Goal: Task Accomplishment & Management: Manage account settings

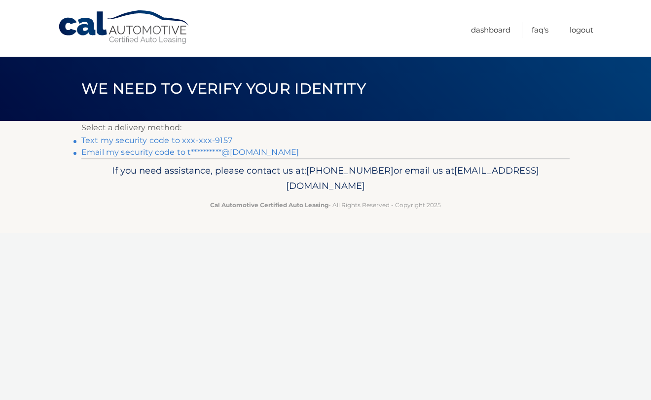
click at [171, 141] on link "Text my security code to xxx-xxx-9157" at bounding box center [156, 140] width 151 height 9
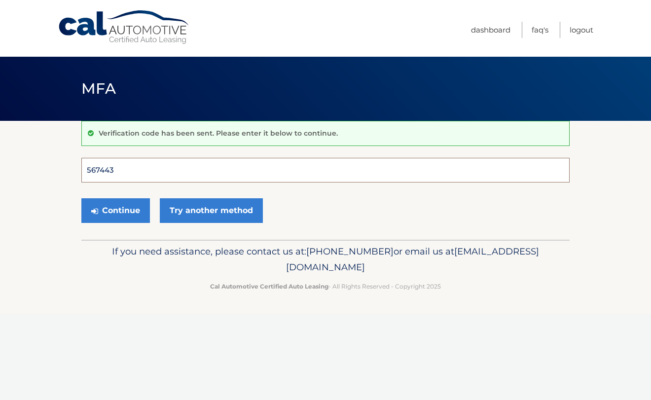
type input "567443"
click at [115, 210] on button "Continue" at bounding box center [115, 210] width 69 height 25
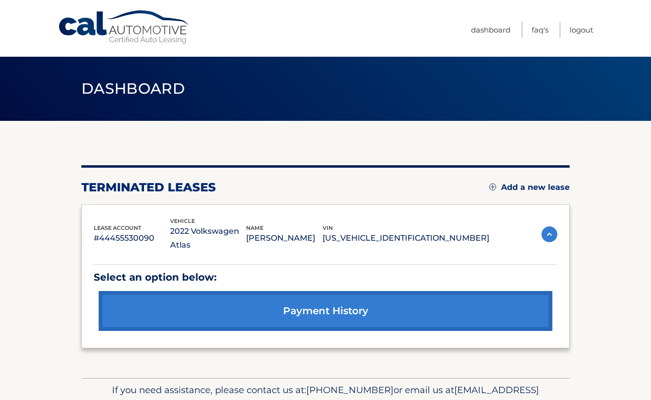
click at [513, 186] on link "Add a new lease" at bounding box center [529, 187] width 80 height 10
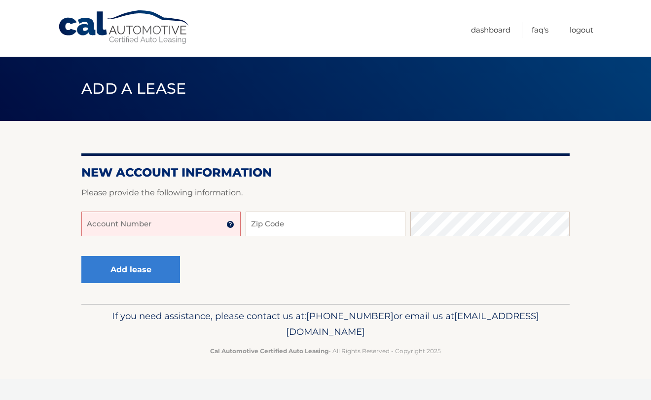
click at [125, 229] on input "Account Number" at bounding box center [160, 223] width 159 height 25
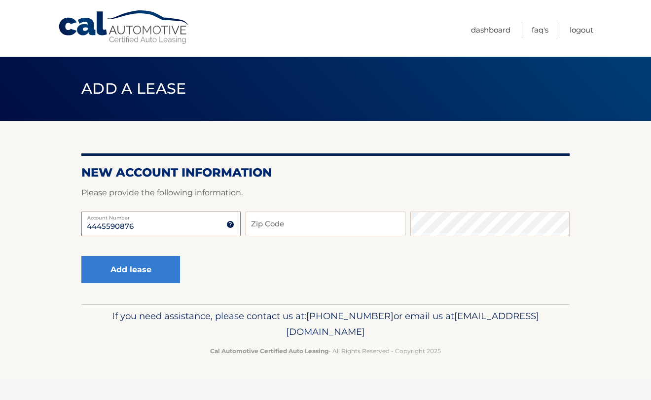
type input "4445590876"
type input "11415"
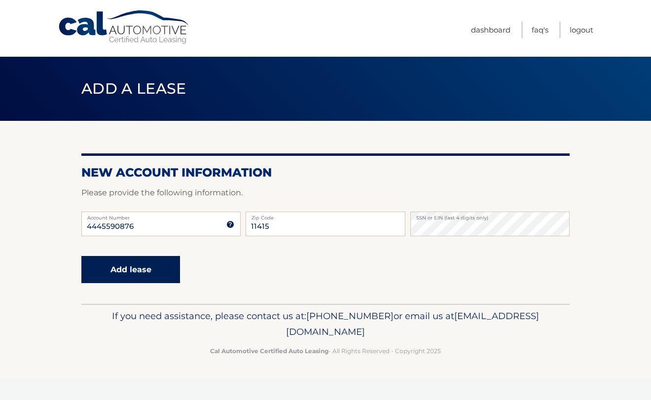
click at [126, 272] on button "Add lease" at bounding box center [130, 269] width 99 height 27
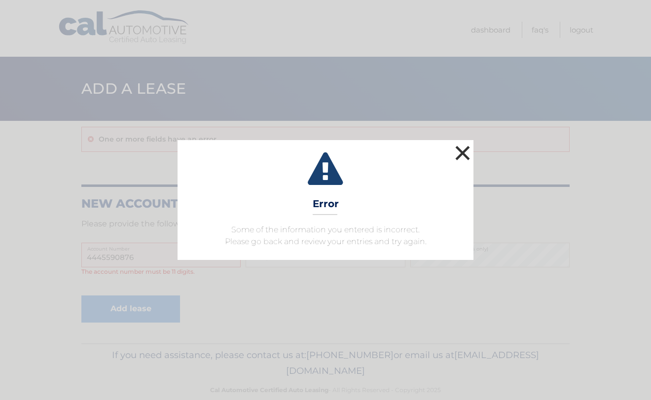
click at [464, 148] on button "×" at bounding box center [462, 153] width 20 height 20
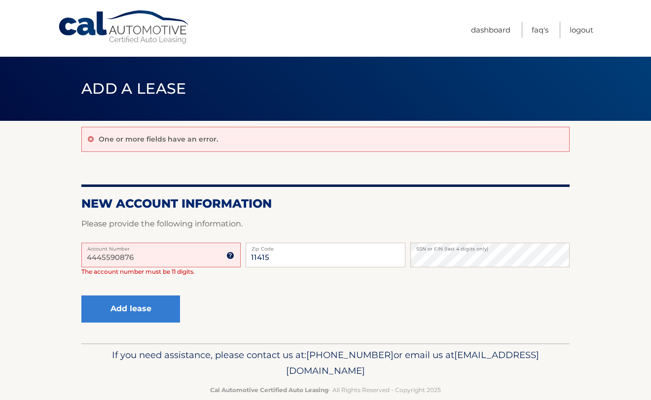
click at [180, 258] on input "4445590876" at bounding box center [160, 254] width 159 height 25
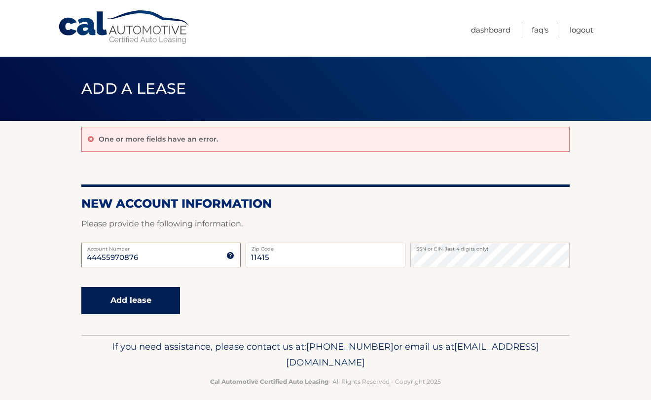
type input "44455970876"
click at [146, 300] on button "Add lease" at bounding box center [130, 300] width 99 height 27
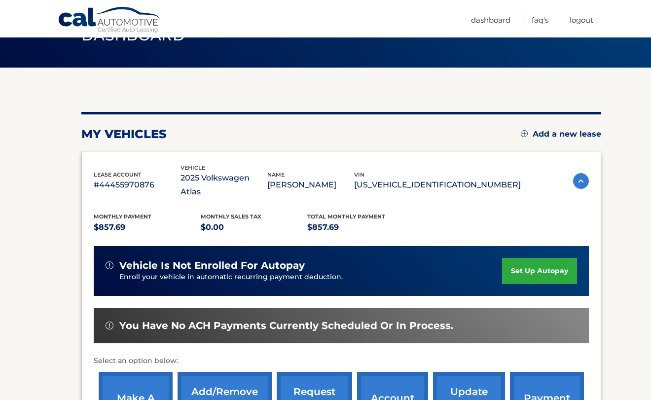
scroll to position [56, 0]
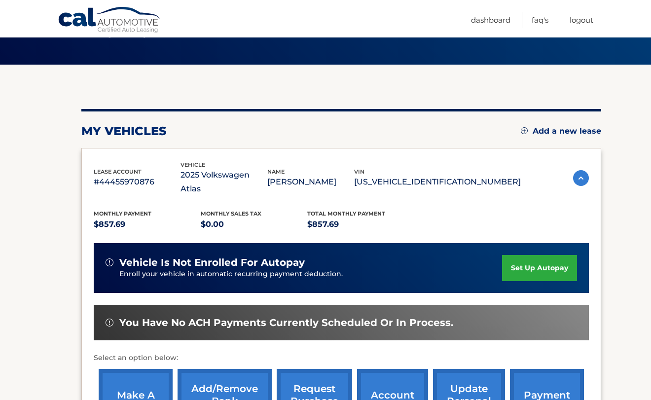
click at [547, 255] on link "set up autopay" at bounding box center [539, 268] width 75 height 26
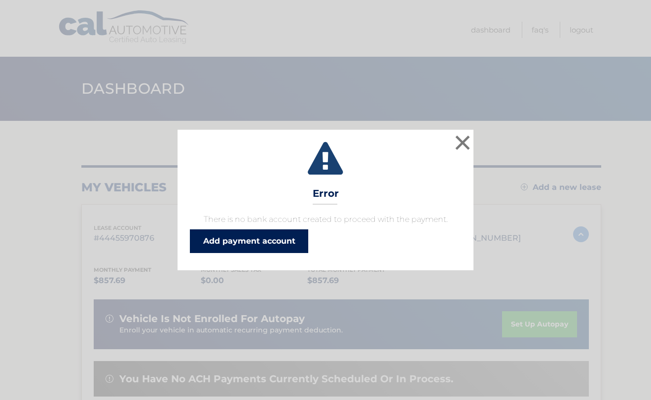
click at [238, 243] on link "Add payment account" at bounding box center [249, 241] width 118 height 24
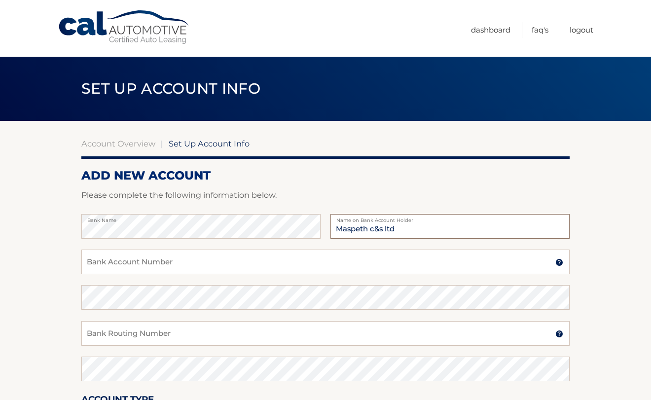
type input "Maspeth c&s ltd"
click at [172, 263] on input "Bank Account Number" at bounding box center [325, 261] width 488 height 25
type input "123951128"
click at [145, 333] on input "Bank Routing Number" at bounding box center [325, 333] width 488 height 25
type input "021000021"
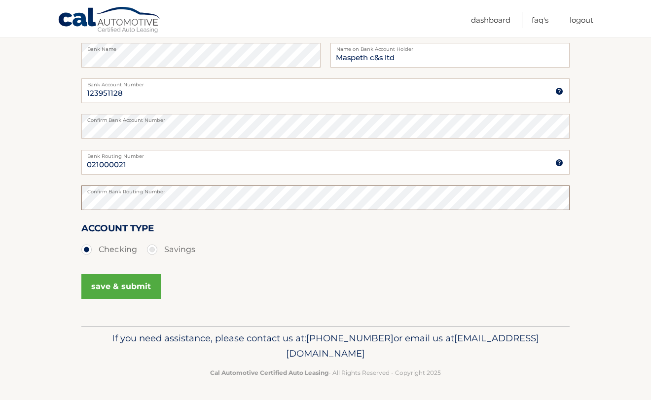
scroll to position [171, 0]
click at [112, 287] on button "save & submit" at bounding box center [120, 287] width 79 height 25
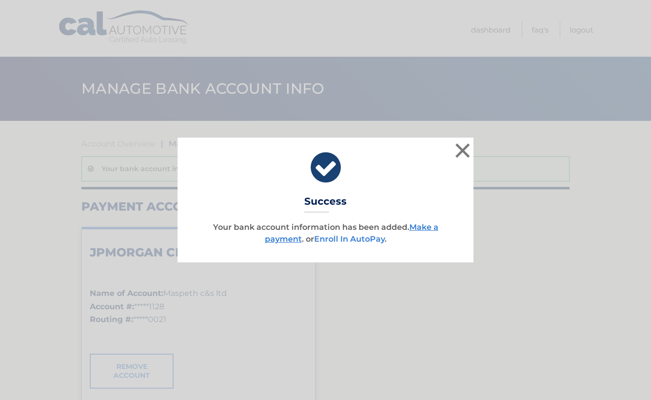
click at [347, 239] on link "Enroll In AutoPay" at bounding box center [349, 238] width 70 height 9
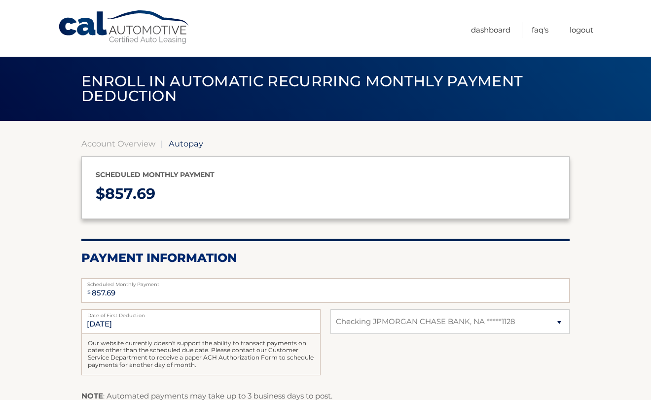
select select "YWEyODAxNGYtNDQzNS00YTNiLWJlNTktMDVmN2UxNGRkYTFj"
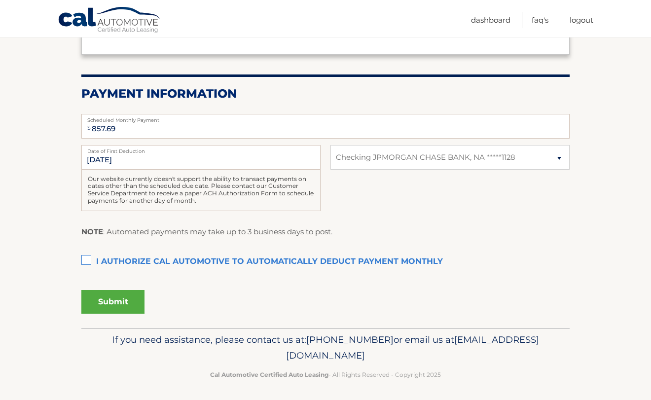
scroll to position [164, 0]
click at [87, 257] on label "I authorize cal automotive to automatically deduct payment monthly This checkbo…" at bounding box center [325, 262] width 488 height 20
click at [0, 0] on input "I authorize cal automotive to automatically deduct payment monthly This checkbo…" at bounding box center [0, 0] width 0 height 0
click at [119, 304] on button "Submit" at bounding box center [112, 302] width 63 height 24
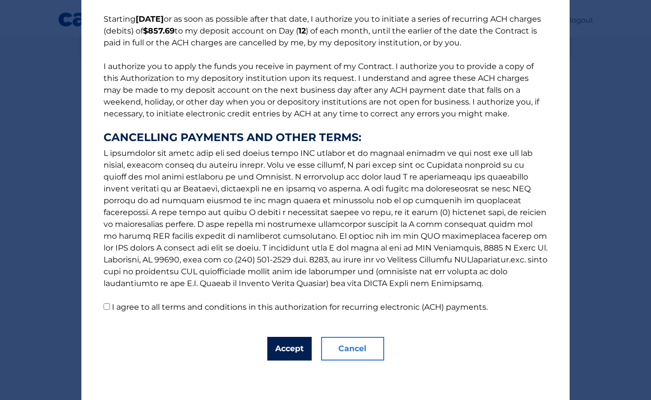
scroll to position [78, 0]
click at [289, 348] on button "Accept" at bounding box center [289, 349] width 44 height 24
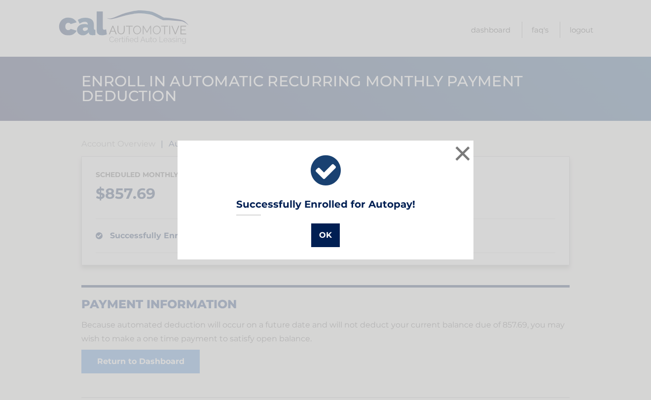
click at [329, 234] on button "OK" at bounding box center [325, 235] width 29 height 24
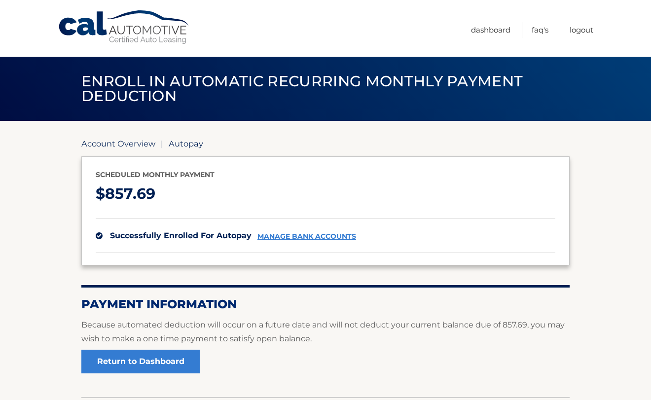
click at [133, 143] on link "Account Overview" at bounding box center [118, 143] width 74 height 10
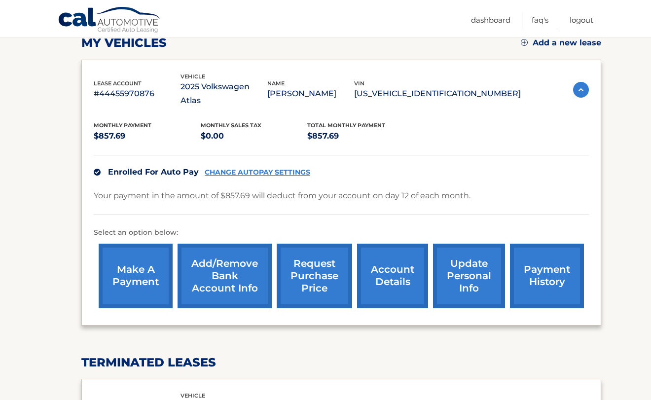
scroll to position [142, 0]
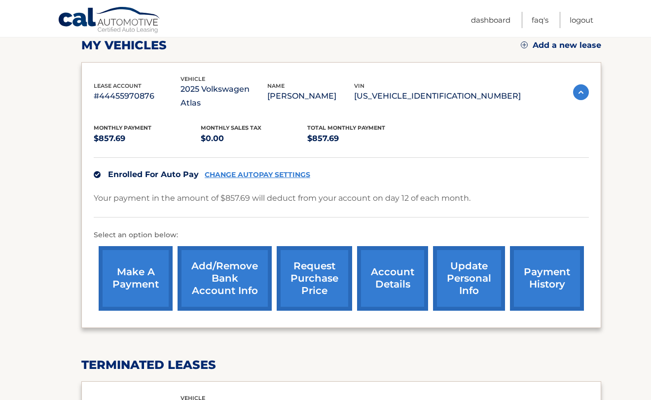
click at [380, 265] on link "account details" at bounding box center [392, 278] width 71 height 65
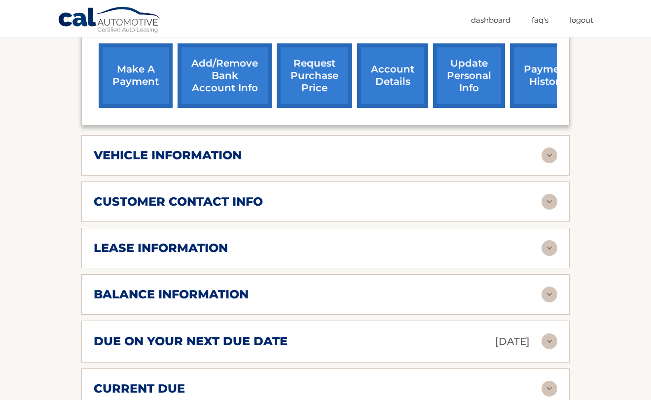
scroll to position [358, 0]
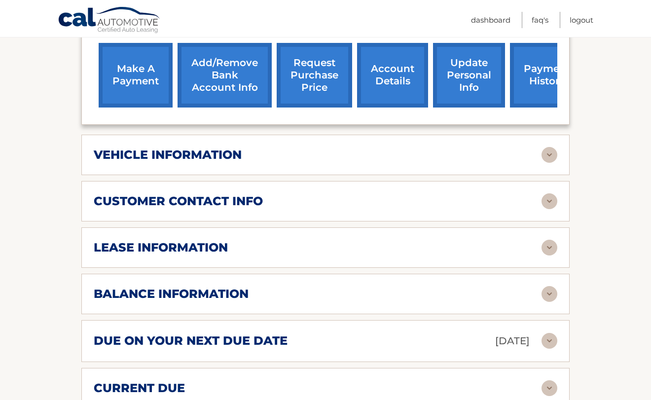
click at [549, 240] on img at bounding box center [549, 248] width 16 height 16
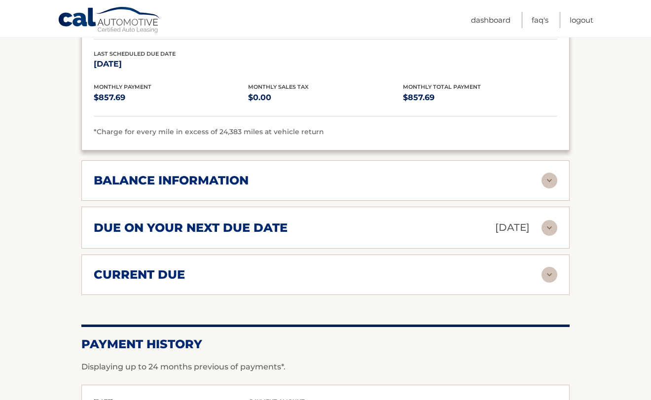
scroll to position [657, 0]
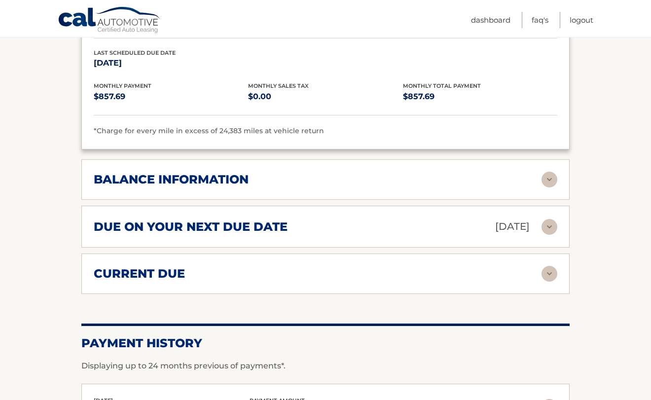
click at [546, 219] on img at bounding box center [549, 227] width 16 height 16
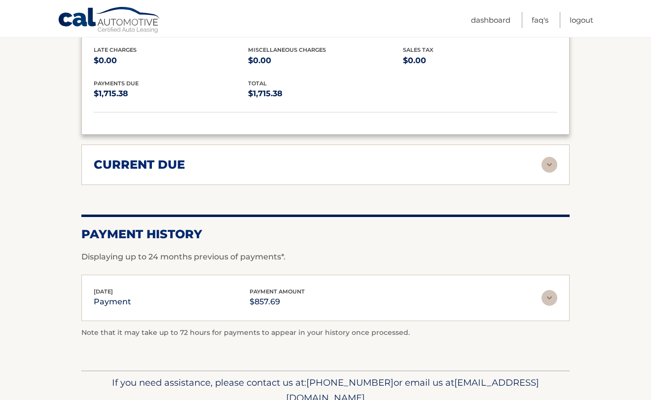
scroll to position [863, 0]
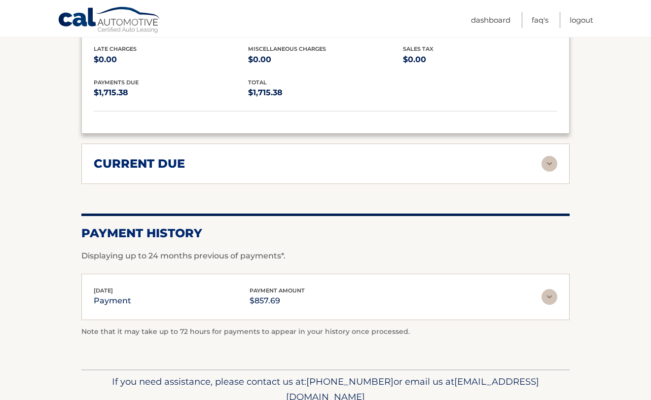
click at [551, 156] on img at bounding box center [549, 164] width 16 height 16
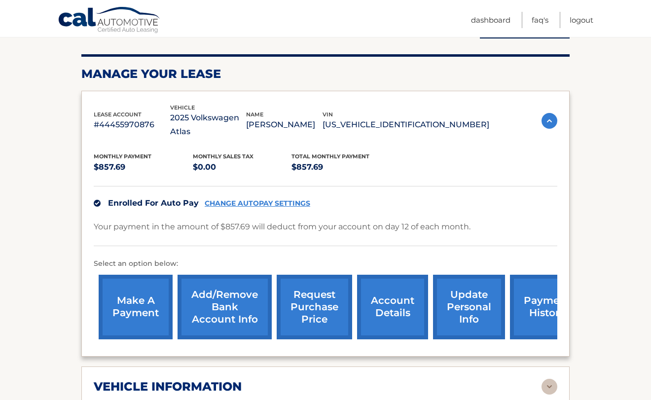
scroll to position [127, 0]
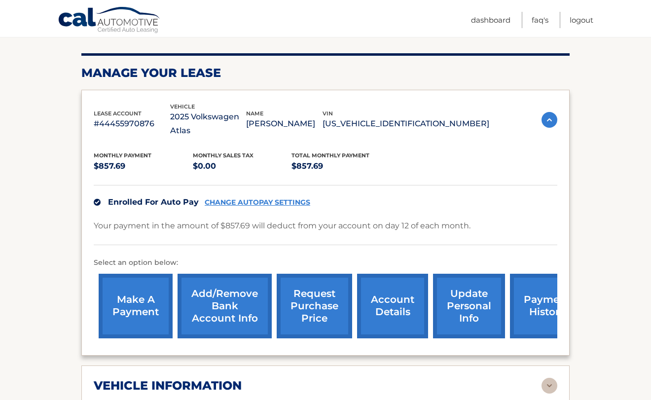
click at [148, 290] on link "make a payment" at bounding box center [136, 306] width 74 height 65
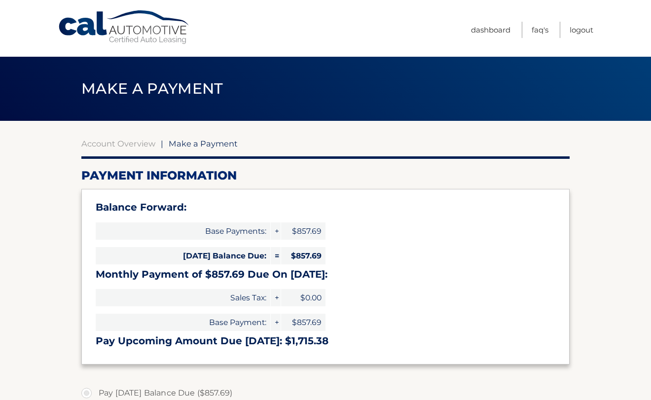
select select "YWEyODAxNGYtNDQzNS00YTNiLWJlNTktMDVmN2UxNGRkYTFj"
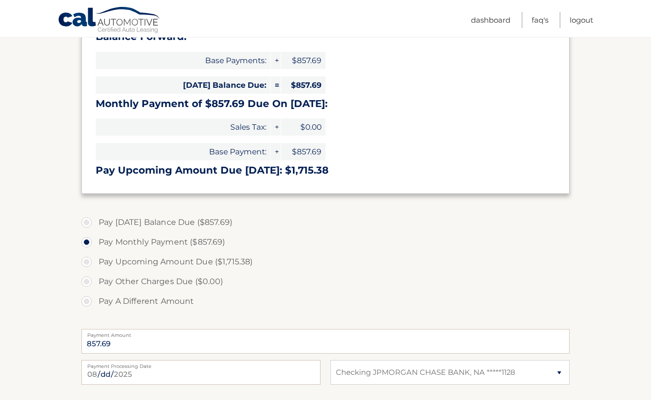
scroll to position [172, 0]
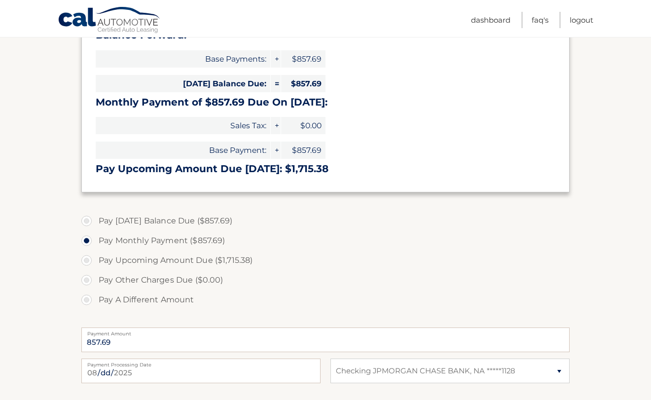
click at [85, 220] on label "Pay [DATE] Balance Due ($857.69)" at bounding box center [325, 221] width 488 height 20
click at [85, 220] on input "Pay [DATE] Balance Due ($857.69)" at bounding box center [90, 219] width 10 height 16
radio input "true"
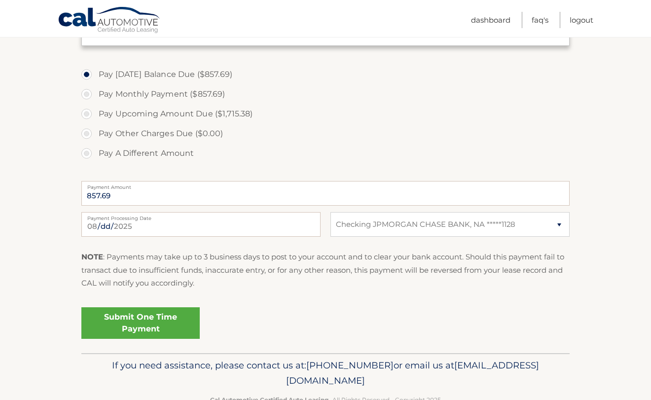
scroll to position [320, 0]
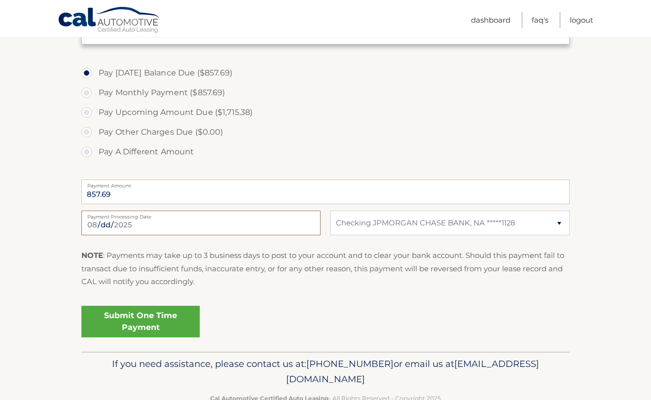
click at [221, 221] on input "2025-08-13" at bounding box center [200, 222] width 239 height 25
type input "2025-08-15"
click at [63, 268] on section "Account Overview | Make a Payment Payment Information Balance Forward: Base Pay…" at bounding box center [325, 76] width 651 height 551
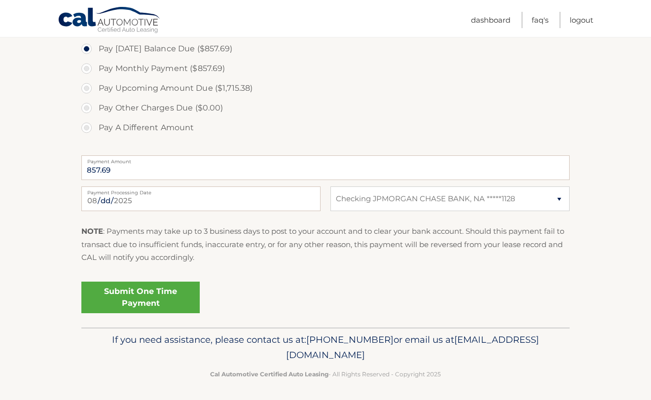
scroll to position [344, 0]
click at [148, 296] on link "Submit One Time Payment" at bounding box center [140, 298] width 118 height 32
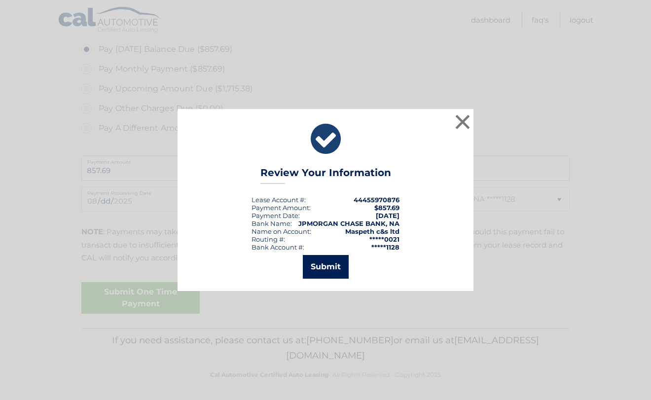
click at [318, 267] on button "Submit" at bounding box center [326, 267] width 46 height 24
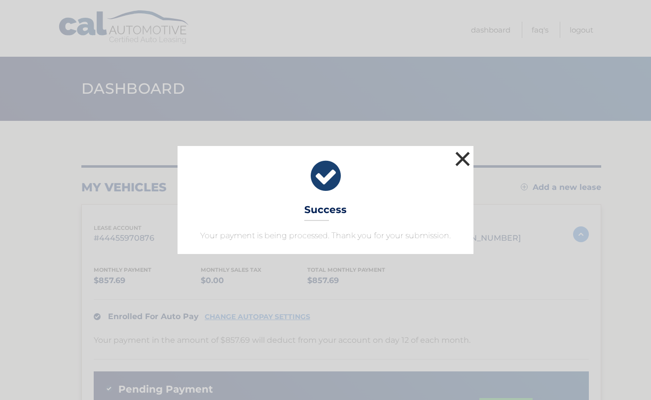
click at [463, 159] on button "×" at bounding box center [462, 159] width 20 height 20
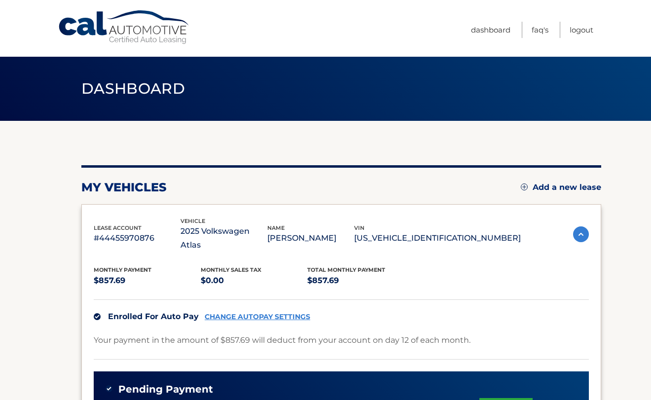
click at [125, 91] on span "Dashboard" at bounding box center [132, 88] width 103 height 18
click at [584, 29] on link "Logout" at bounding box center [581, 30] width 24 height 16
